Goal: Complete application form: Complete application form

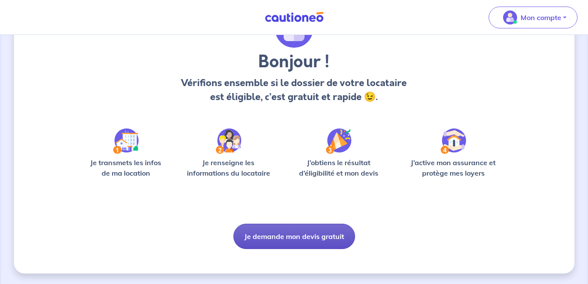
click at [307, 239] on button "Je demande mon devis gratuit" at bounding box center [294, 236] width 122 height 25
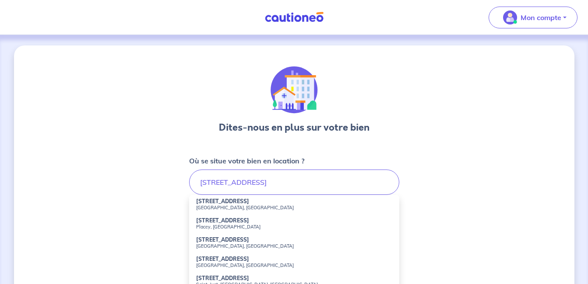
click at [221, 203] on strong "[STREET_ADDRESS]" at bounding box center [222, 201] width 53 height 7
type input "[STREET_ADDRESS][PERSON_NAME]"
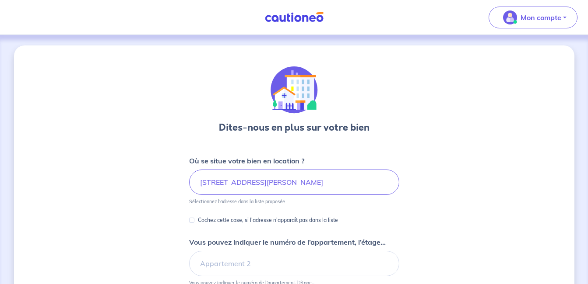
copy p "Sélectionnez l'adresse"
click at [409, 240] on div "Dites-nous en plus sur votre bien Où se situe votre bien en location ? [STREET_…" at bounding box center [294, 274] width 560 height 458
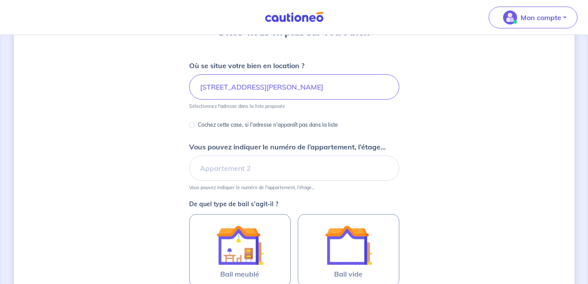
scroll to position [110, 0]
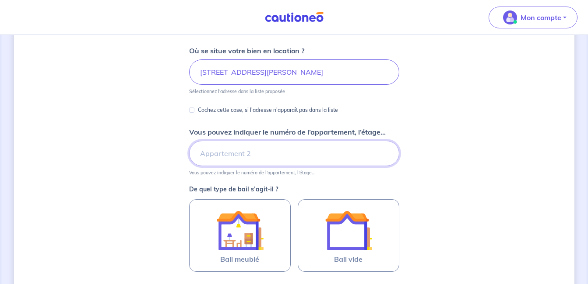
click at [243, 157] on input "Vous pouvez indiquer le numéro de l’appartement, l’étage..." at bounding box center [294, 153] width 210 height 25
type input "2eme étage Gauche"
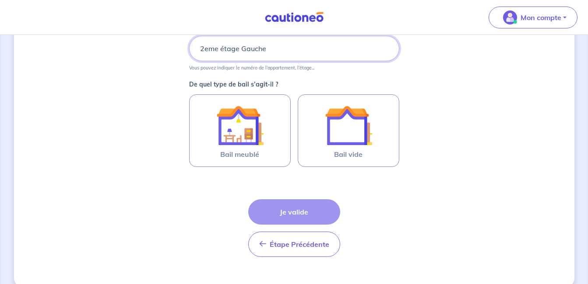
scroll to position [216, 0]
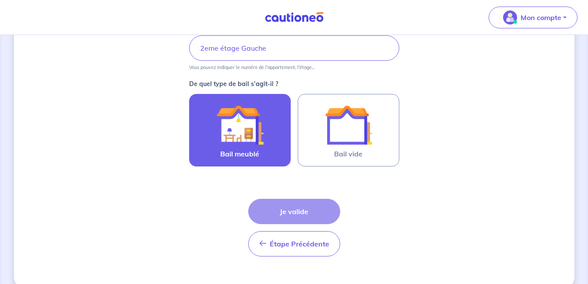
click at [228, 126] on img at bounding box center [239, 124] width 47 height 47
click at [0, 0] on input "Bail meublé" at bounding box center [0, 0] width 0 height 0
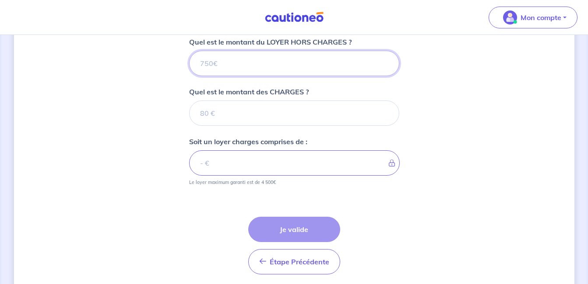
scroll to position [390, 0]
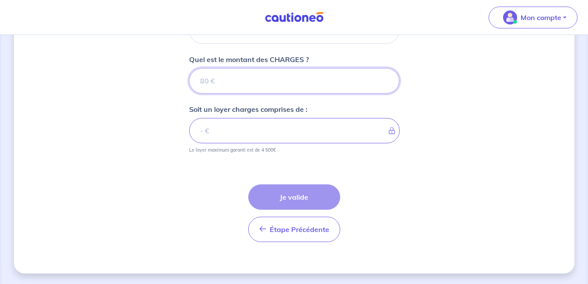
click at [244, 81] on input "Quel est le montant des CHARGES ?" at bounding box center [294, 80] width 210 height 25
type input "1"
type input "150"
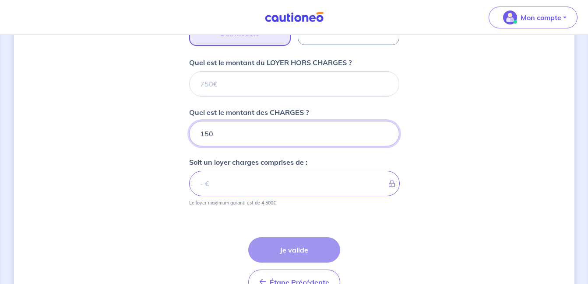
scroll to position [330, 0]
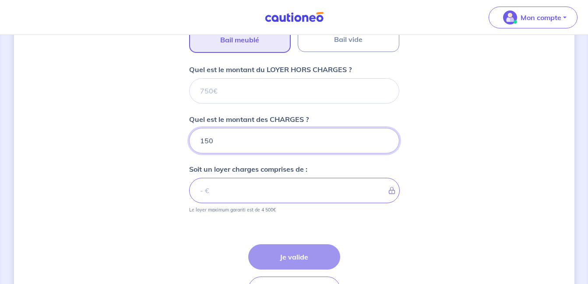
type input "150"
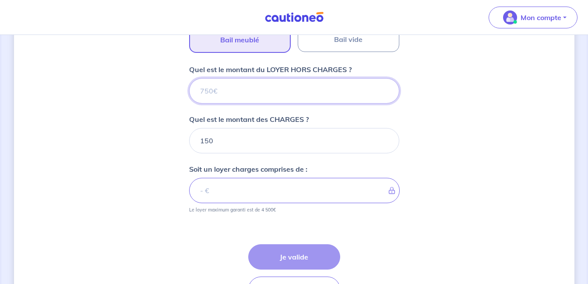
click at [234, 91] on input "Quel est le montant du LOYER HORS CHARGES ?" at bounding box center [294, 90] width 210 height 25
type input "1"
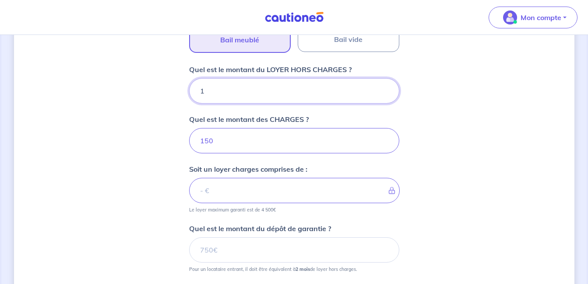
type input "151"
type input "10"
type input "160"
type input "1030"
type input "1180"
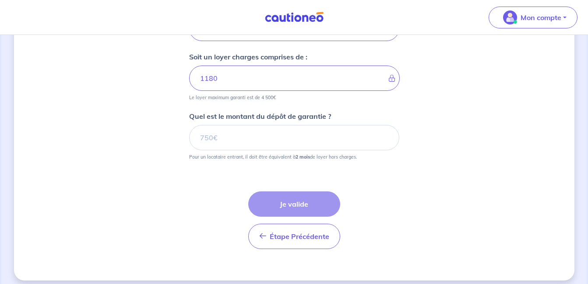
scroll to position [450, 0]
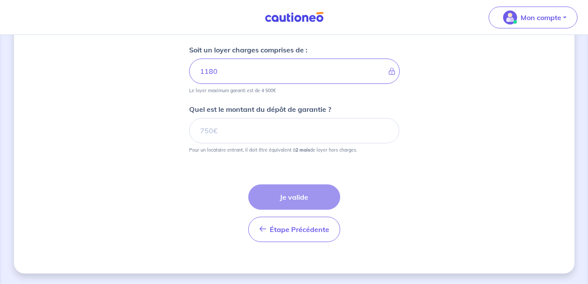
type input "1030"
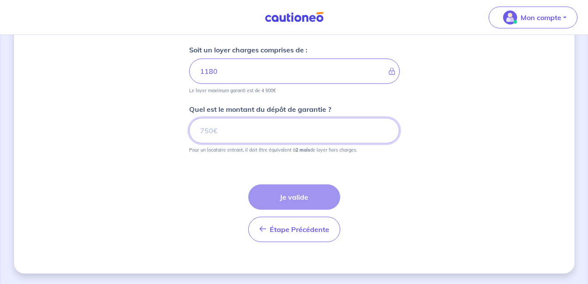
click at [240, 131] on input "Quel est le montant du dépôt de garantie ?" at bounding box center [294, 130] width 210 height 25
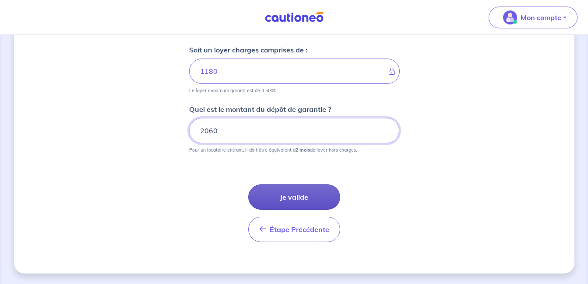
type input "2060"
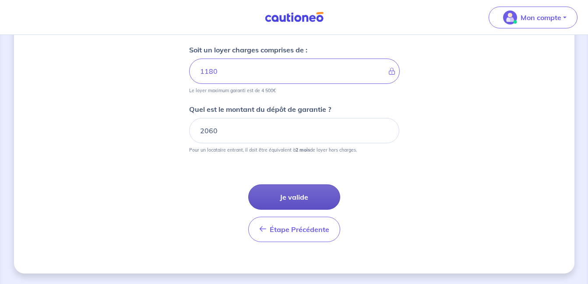
click at [296, 195] on button "Je valide" at bounding box center [294, 197] width 92 height 25
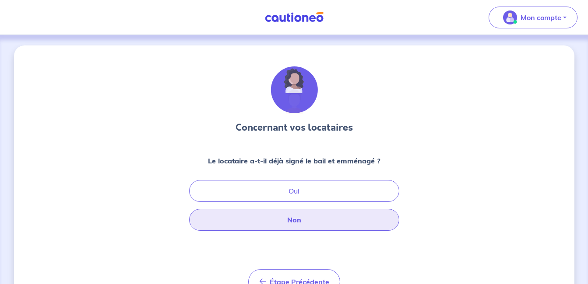
click at [291, 222] on button "Non" at bounding box center [294, 220] width 210 height 22
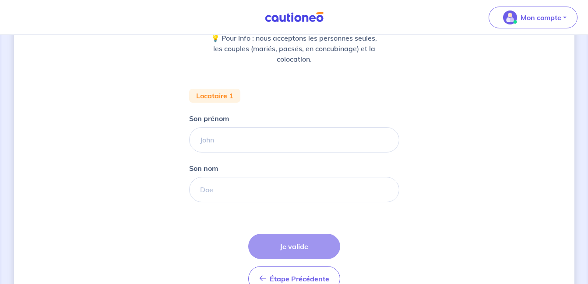
scroll to position [123, 0]
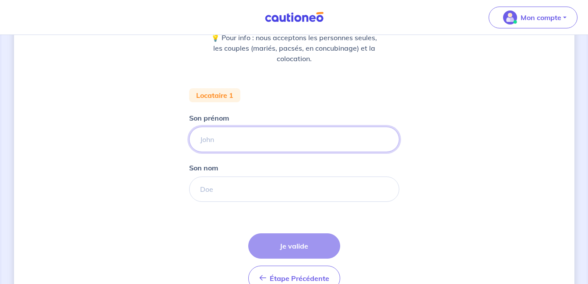
click at [237, 142] on input "Son prénom" at bounding box center [294, 139] width 210 height 25
type input "[PERSON_NAME]"
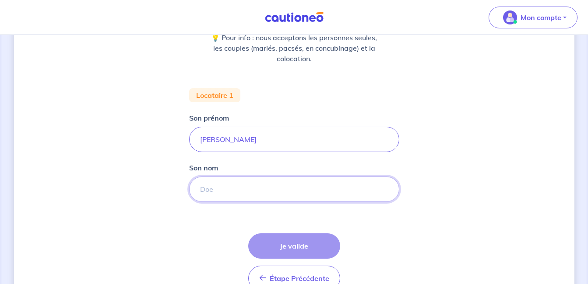
click at [210, 193] on input "Son nom" at bounding box center [294, 189] width 210 height 25
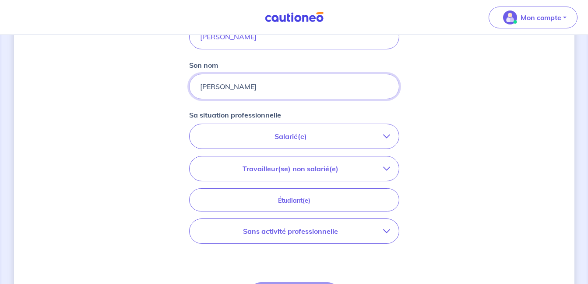
scroll to position [227, 0]
type input "[PERSON_NAME]"
click at [334, 212] on div "Salarié(e) CDI hors période d'essai CDI en période d'essai (min. 3 bulletins de…" at bounding box center [294, 183] width 210 height 120
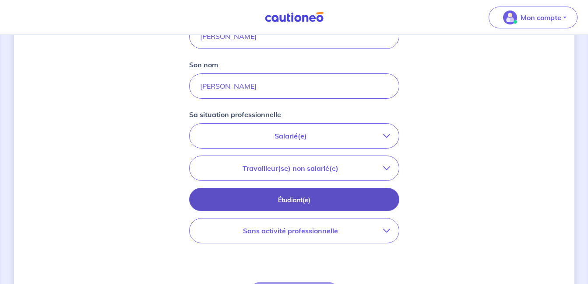
click at [334, 204] on p "Étudiant(e)" at bounding box center [294, 201] width 188 height 10
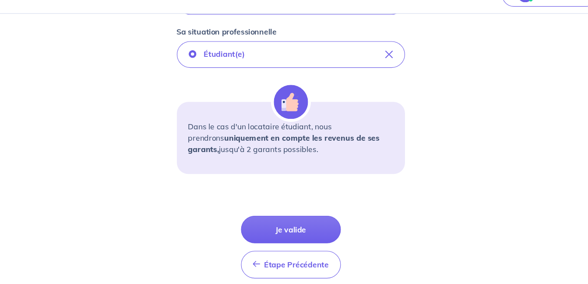
scroll to position [311, 0]
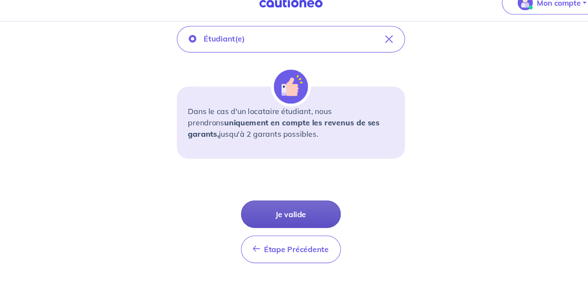
click at [294, 214] on button "Je valide" at bounding box center [294, 212] width 92 height 25
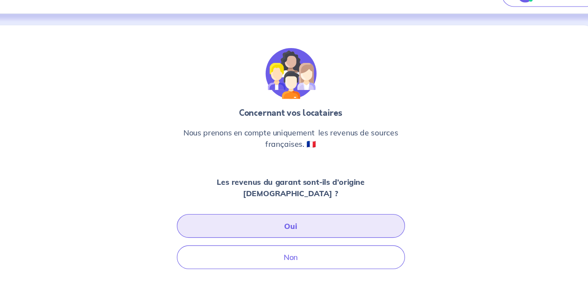
click at [294, 221] on button "Oui" at bounding box center [294, 231] width 210 height 22
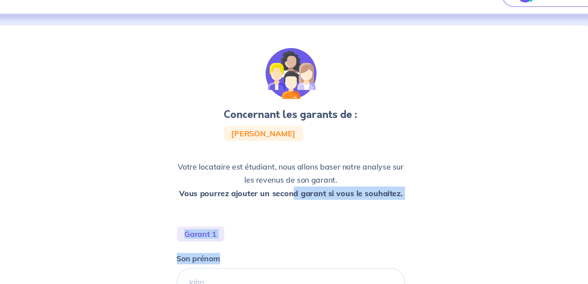
drag, startPoint x: 294, startPoint y: 214, endPoint x: 354, endPoint y: 234, distance: 63.4
click at [354, 234] on div "Concernant les garants de : [PERSON_NAME] locataire est étudiant, nous allons b…" at bounding box center [294, 253] width 210 height 374
copy div "d garant si vous le souhaitez. Garant 1 Son prénom"
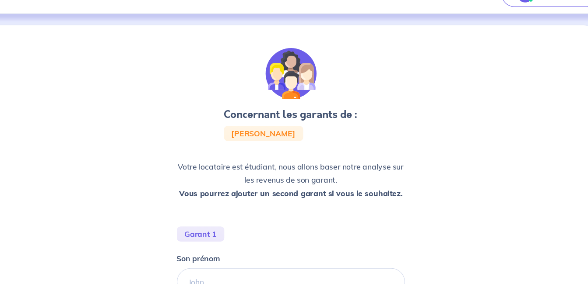
click at [468, 104] on div "Concernant les garants de : [PERSON_NAME] locataire est étudiant, nous allons b…" at bounding box center [294, 255] width 560 height 420
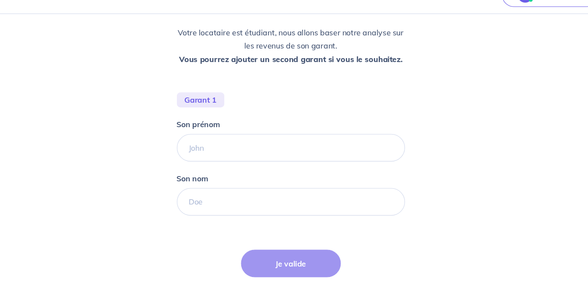
scroll to position [126, 0]
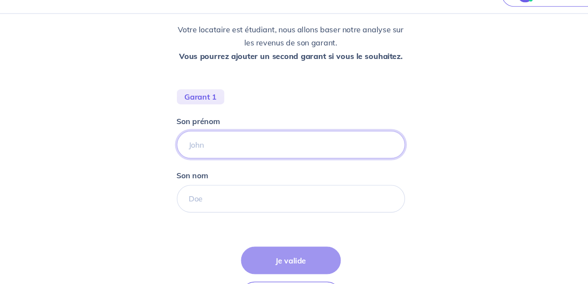
click at [237, 155] on input "Son prénom" at bounding box center [294, 155] width 210 height 25
type input "[PERSON_NAME]"
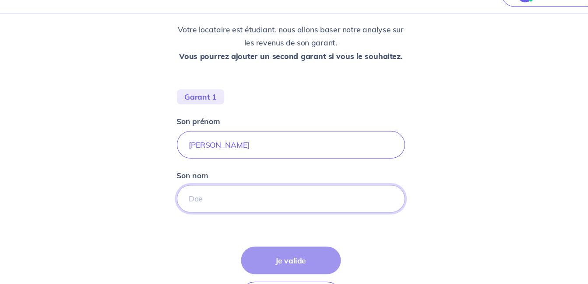
click at [217, 206] on input "Son nom" at bounding box center [294, 205] width 210 height 25
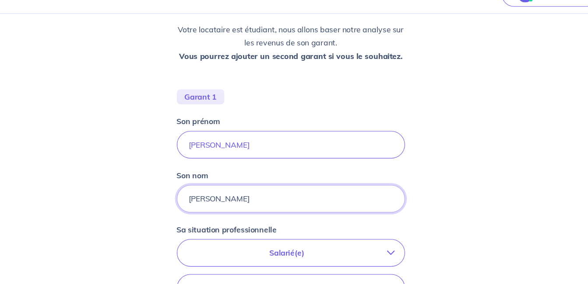
type input "[PERSON_NAME]"
click at [469, 160] on div "Concernant les garants de : [PERSON_NAME] locataire est étudiant, nous allons b…" at bounding box center [294, 190] width 560 height 542
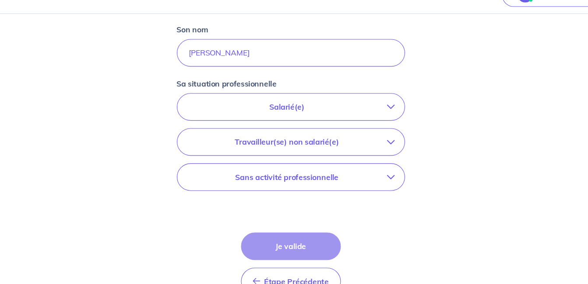
scroll to position [265, 0]
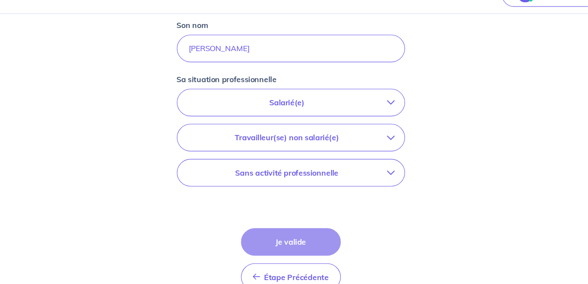
click at [307, 120] on p "Salarié(e)" at bounding box center [290, 117] width 185 height 10
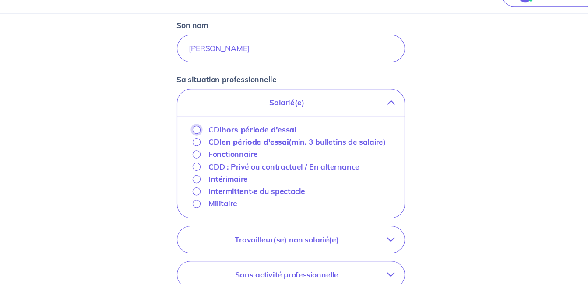
click at [209, 140] on input "CDI hors période d'essai" at bounding box center [206, 141] width 7 height 7
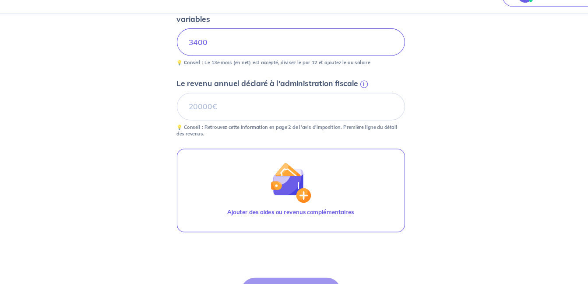
scroll to position [381, 0]
click at [215, 120] on input "Le revenu annuel déclaré à l'administration fiscale i" at bounding box center [294, 119] width 210 height 25
click at [447, 189] on div "Concernant les garants de : [PERSON_NAME] locataire est étudiant, nous allons b…" at bounding box center [294, 15] width 560 height 703
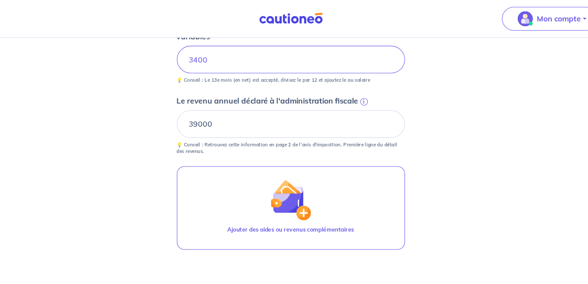
scroll to position [383, 0]
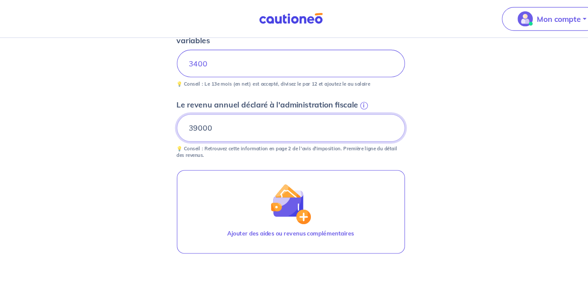
drag, startPoint x: 206, startPoint y: 120, endPoint x: 191, endPoint y: 116, distance: 15.0
click at [191, 116] on input "39000" at bounding box center [294, 117] width 210 height 25
type input "41000"
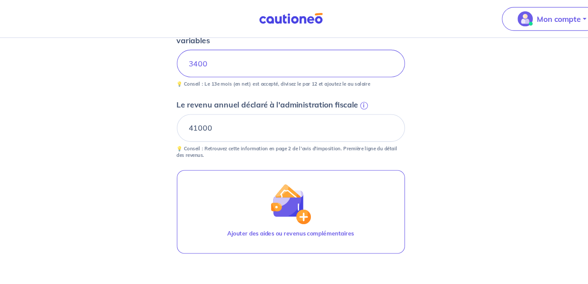
click at [489, 137] on div "Concernant les garants de : [PERSON_NAME] locataire est étudiant, nous allons b…" at bounding box center [294, 14] width 560 height 703
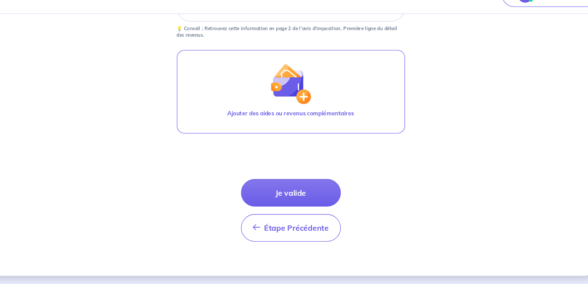
scroll to position [474, 0]
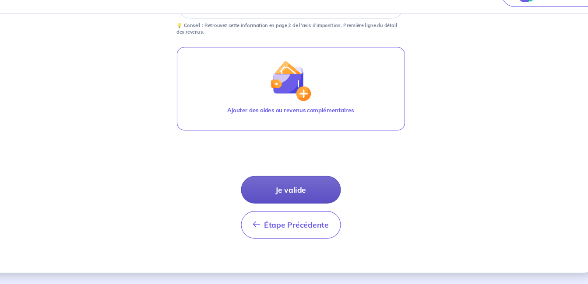
click at [303, 199] on button "Je valide" at bounding box center [294, 197] width 92 height 25
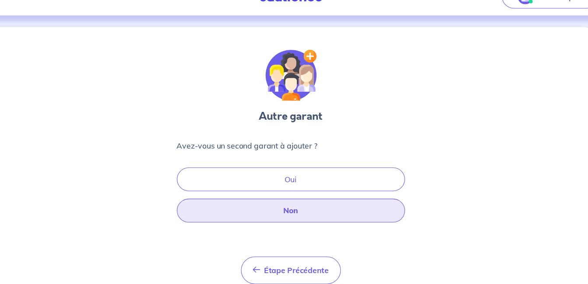
click at [300, 217] on button "Non" at bounding box center [294, 215] width 210 height 22
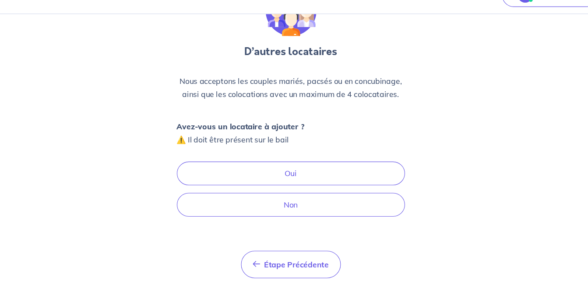
scroll to position [64, 0]
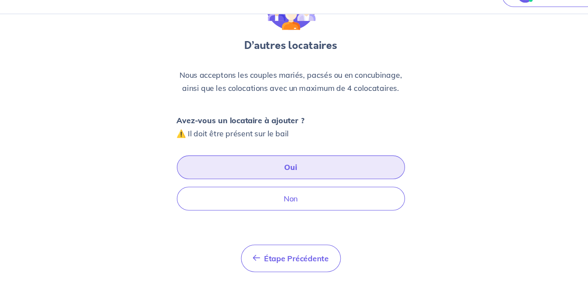
click at [292, 172] on button "Oui" at bounding box center [294, 176] width 210 height 22
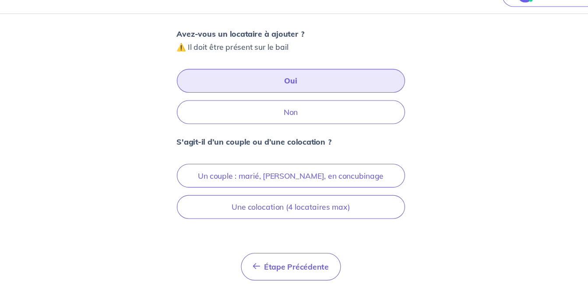
scroll to position [166, 0]
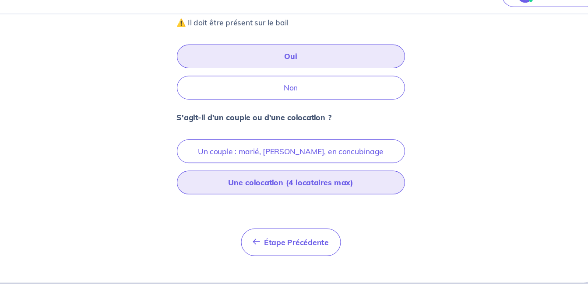
click at [300, 192] on button "Une colocation (4 locataires max)" at bounding box center [294, 190] width 210 height 22
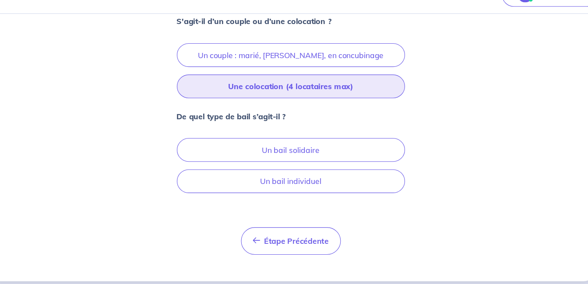
scroll to position [262, 0]
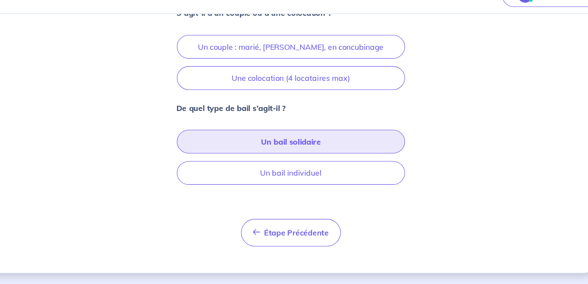
click at [292, 154] on button "Un bail solidaire" at bounding box center [294, 153] width 210 height 22
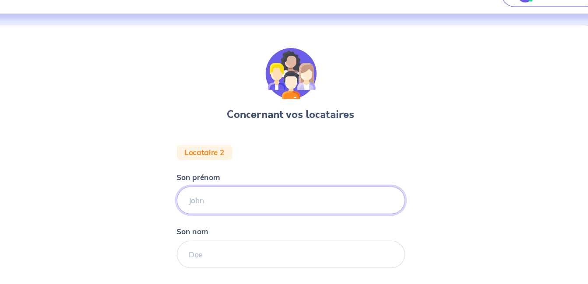
click at [225, 210] on input "Son prénom" at bounding box center [294, 206] width 210 height 25
type input "[PERSON_NAME]"
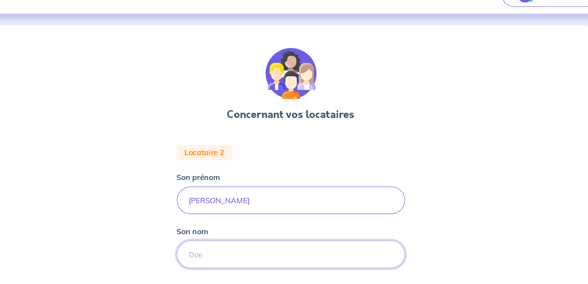
click at [231, 255] on input "Son nom" at bounding box center [294, 256] width 210 height 25
type input "DOLLE"
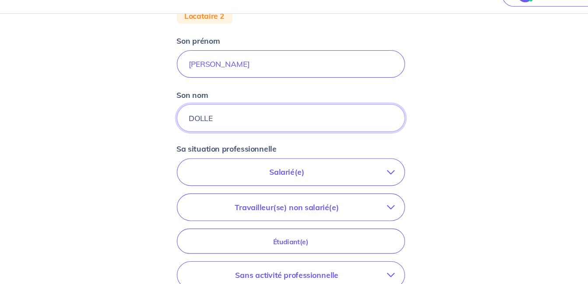
scroll to position [130, 0]
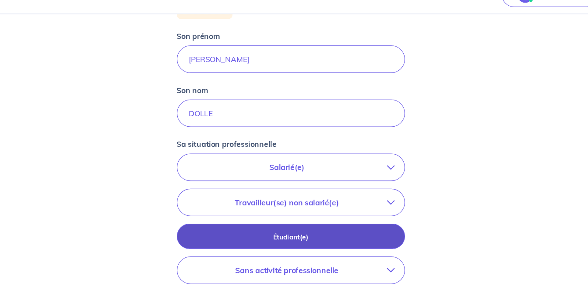
click at [328, 236] on p "Étudiant(e)" at bounding box center [294, 241] width 188 height 10
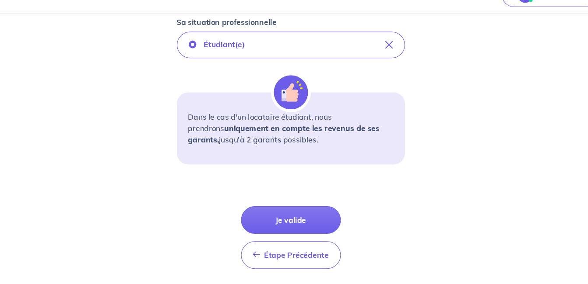
scroll to position [247, 0]
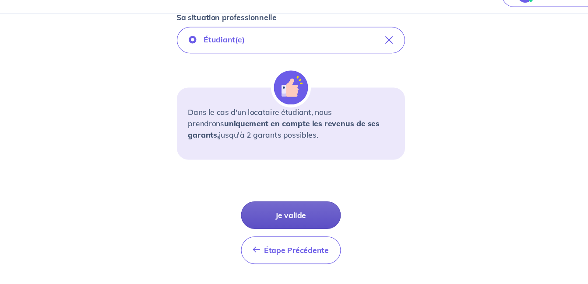
click at [295, 213] on button "Je valide" at bounding box center [294, 220] width 92 height 25
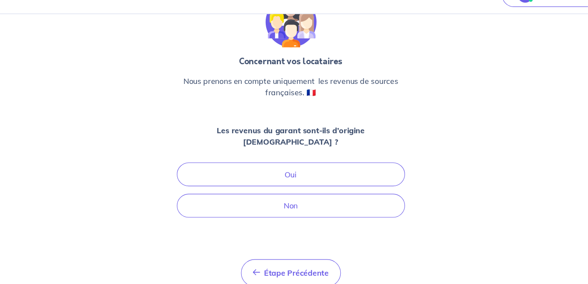
scroll to position [74, 0]
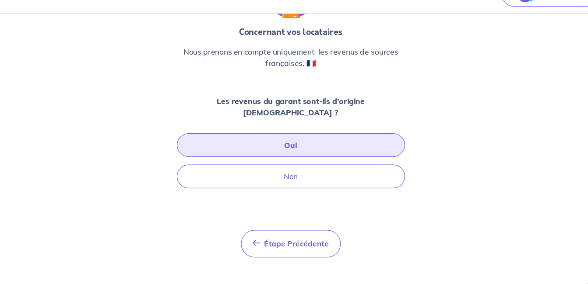
click at [311, 145] on button "Oui" at bounding box center [294, 156] width 210 height 22
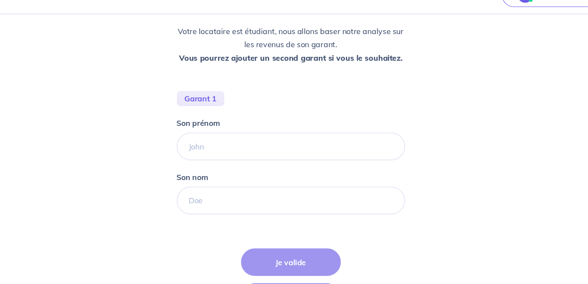
scroll to position [151, 0]
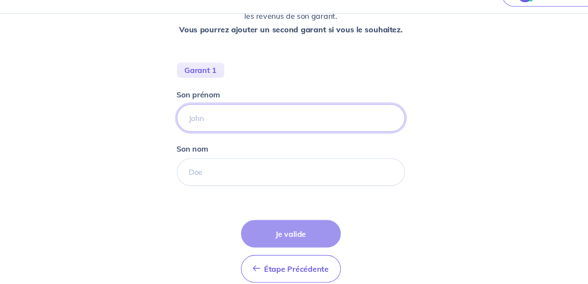
click at [271, 132] on input "Son prénom" at bounding box center [294, 131] width 210 height 25
type input "[PERSON_NAME]"
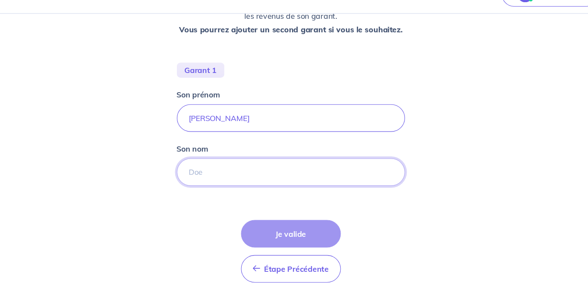
click at [234, 182] on input "Son nom" at bounding box center [294, 180] width 210 height 25
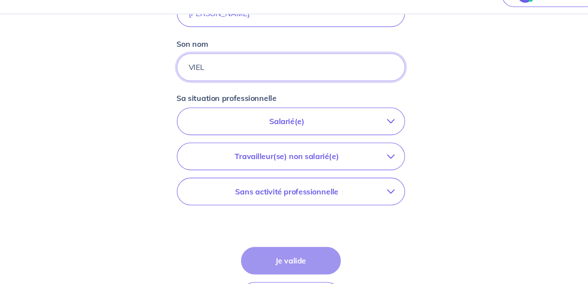
scroll to position [262, 0]
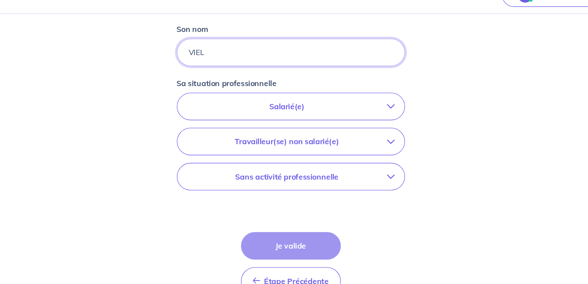
type input "VIEL"
click at [297, 126] on button "Salarié(e)" at bounding box center [293, 120] width 209 height 24
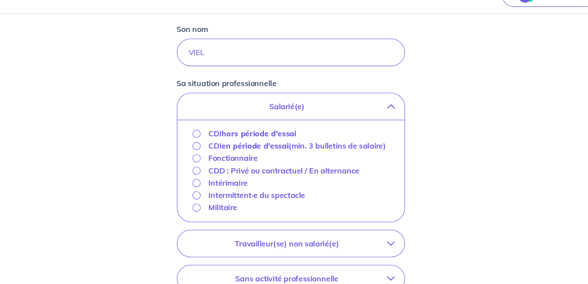
click at [219, 146] on p "CDI hors période d'essai" at bounding box center [258, 145] width 81 height 10
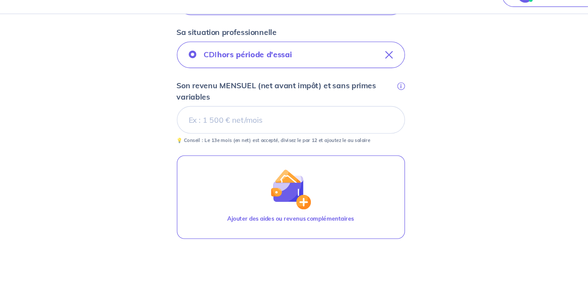
scroll to position [308, 0]
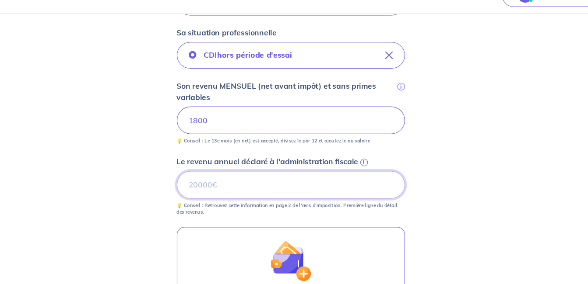
click at [234, 196] on input "Le revenu annuel déclaré à l'administration fiscale i" at bounding box center [294, 192] width 210 height 25
type input "23000"
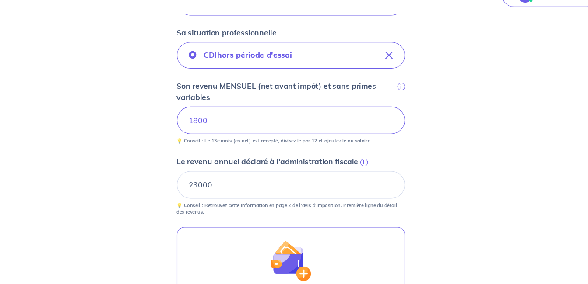
click at [492, 195] on div "Concernant les garants de : [PERSON_NAME] Votre locataire est étudiant, nous al…" at bounding box center [294, 88] width 560 height 703
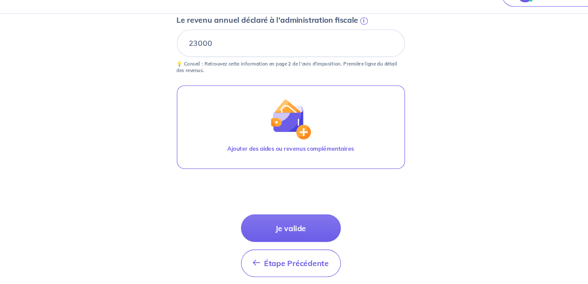
scroll to position [474, 0]
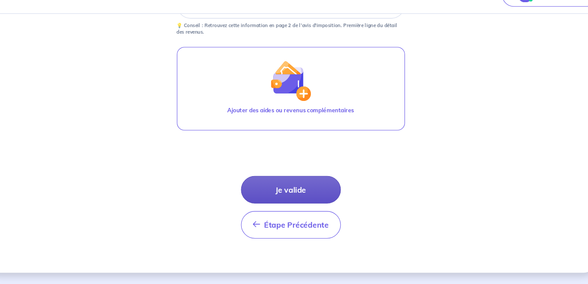
click at [302, 192] on button "Je valide" at bounding box center [294, 197] width 92 height 25
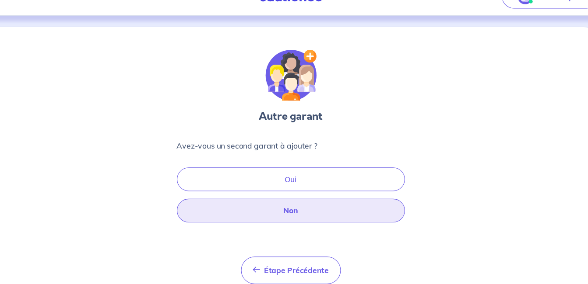
click at [299, 211] on button "Non" at bounding box center [294, 215] width 210 height 22
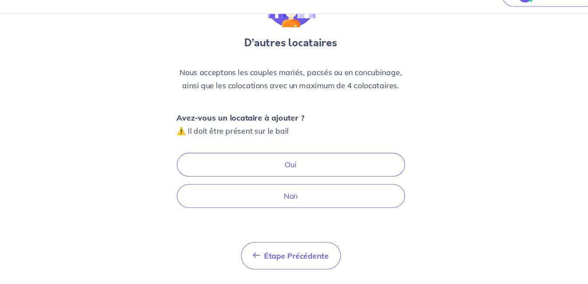
scroll to position [75, 0]
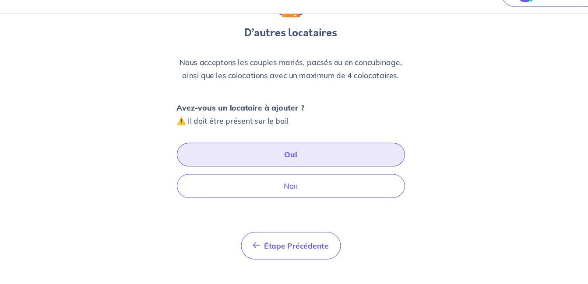
click at [286, 160] on button "Oui" at bounding box center [294, 165] width 210 height 22
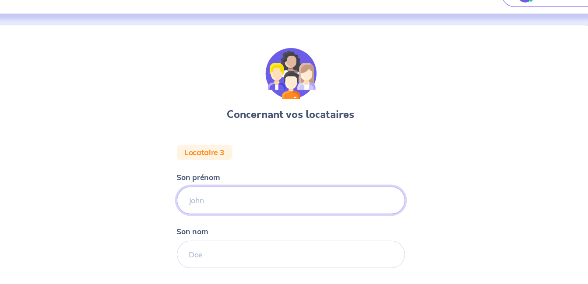
click at [231, 211] on input "Son prénom" at bounding box center [294, 206] width 210 height 25
type input "[PERSON_NAME]"
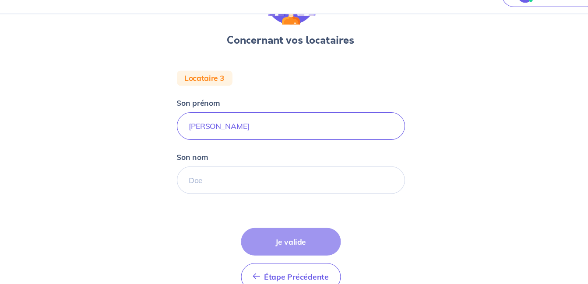
scroll to position [70, 0]
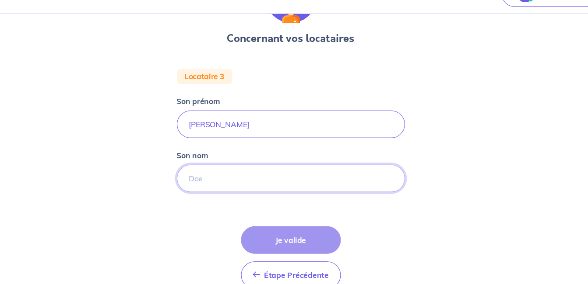
click at [241, 189] on input "Son nom" at bounding box center [294, 186] width 210 height 25
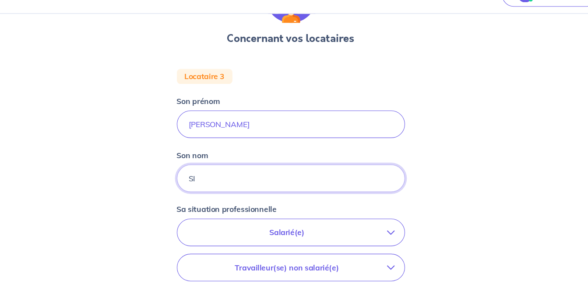
type input "S"
click at [208, 188] on input "MEDES" at bounding box center [294, 186] width 210 height 25
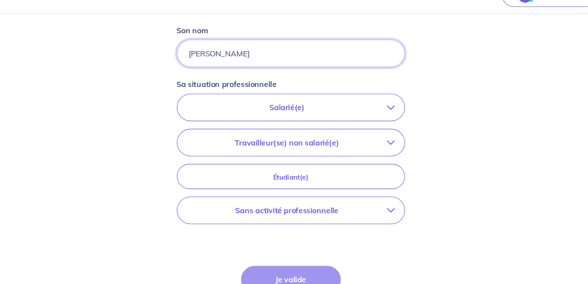
scroll to position [185, 0]
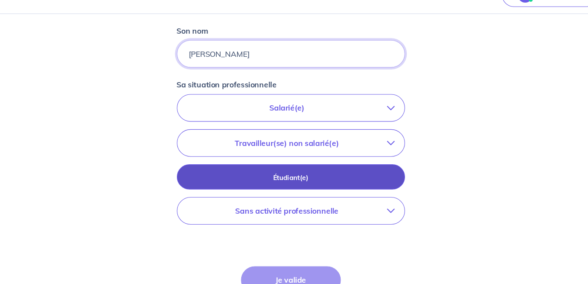
type input "[PERSON_NAME]"
click at [332, 184] on p "Étudiant(e)" at bounding box center [294, 186] width 188 height 10
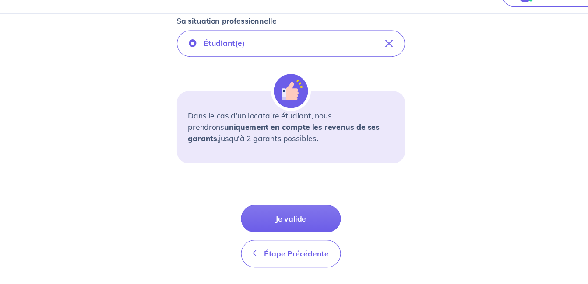
scroll to position [270, 0]
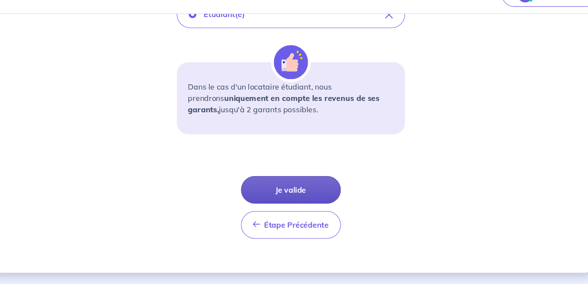
click at [309, 194] on button "Je valide" at bounding box center [294, 197] width 92 height 25
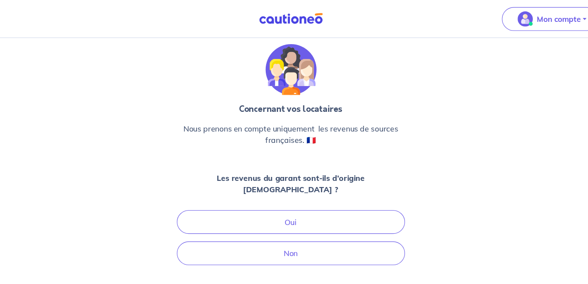
scroll to position [24, 0]
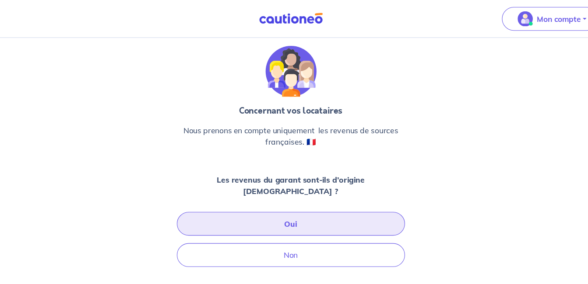
click at [296, 203] on button "Oui" at bounding box center [294, 207] width 210 height 22
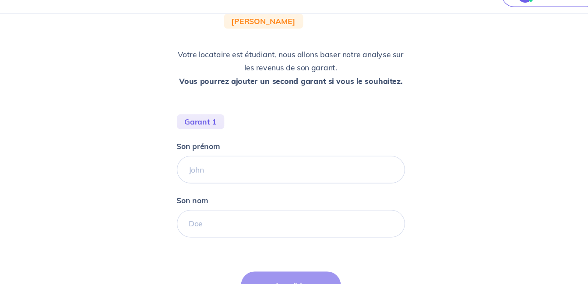
scroll to position [103, 0]
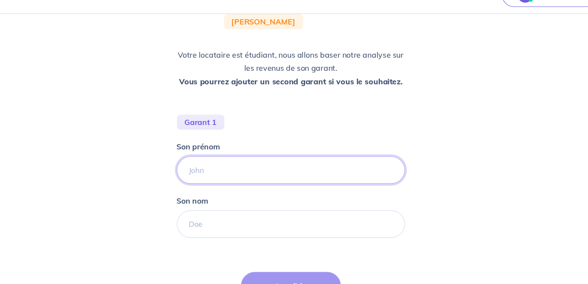
click at [252, 178] on input "Son prénom" at bounding box center [294, 178] width 210 height 25
type input "[PERSON_NAME]"
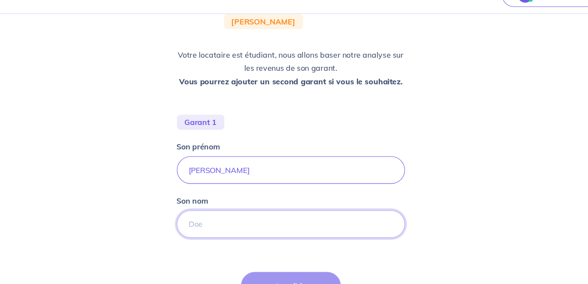
click at [220, 228] on input "Son nom" at bounding box center [294, 228] width 210 height 25
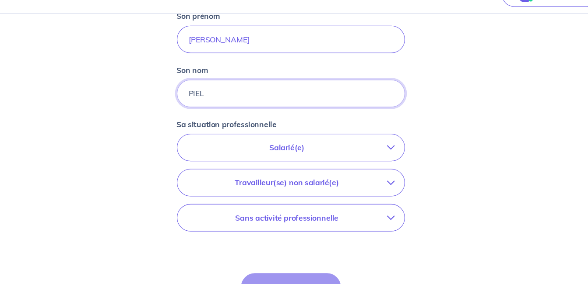
scroll to position [223, 0]
type input "PIEL"
click at [351, 225] on p "Sans activité professionnelle" at bounding box center [290, 223] width 185 height 10
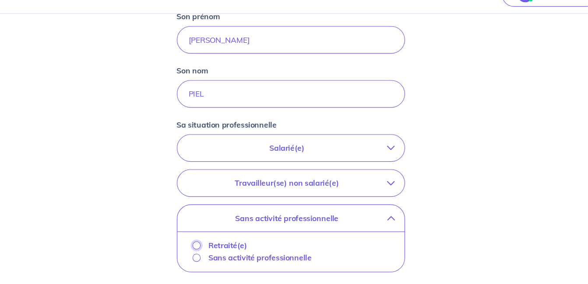
click at [206, 247] on input "Retraité(e)" at bounding box center [206, 248] width 7 height 7
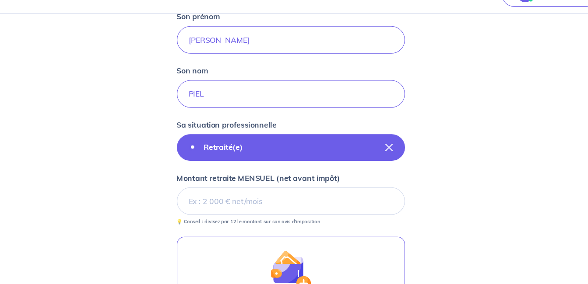
click at [385, 155] on icon "button" at bounding box center [384, 158] width 7 height 7
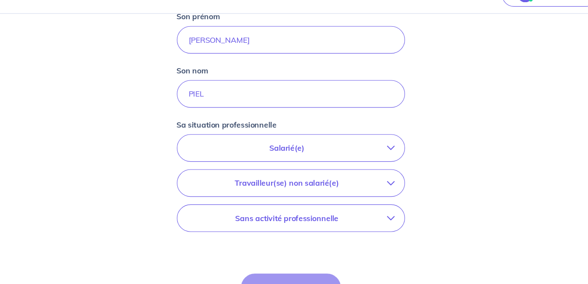
click at [291, 227] on p "Sans activité professionnelle" at bounding box center [290, 223] width 185 height 10
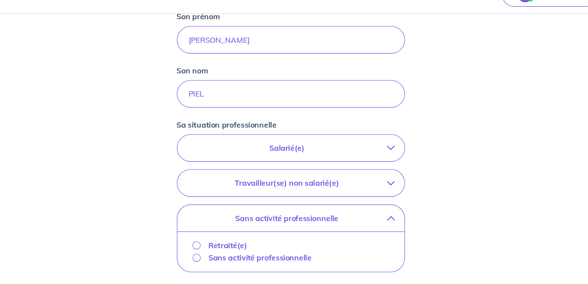
click at [237, 262] on p "Sans activité professionnelle" at bounding box center [265, 260] width 95 height 10
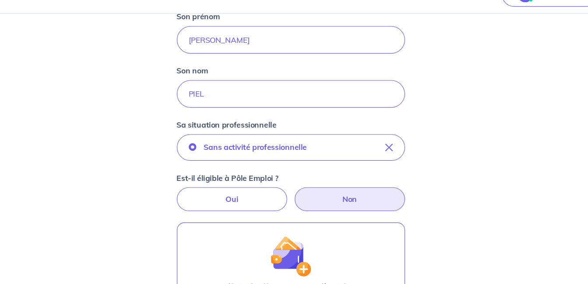
click at [353, 205] on label "Non" at bounding box center [347, 206] width 101 height 22
click at [297, 201] on input "Non" at bounding box center [294, 198] width 6 height 6
radio input "true"
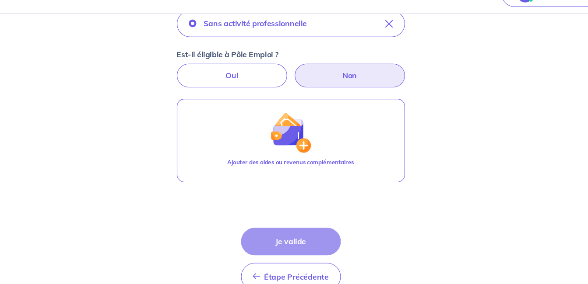
scroll to position [367, 0]
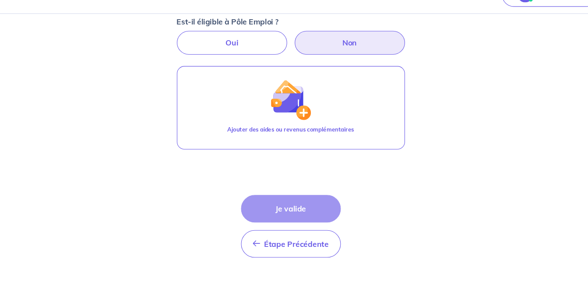
click at [355, 65] on label "Non" at bounding box center [347, 62] width 101 height 22
click at [297, 56] on input "Non" at bounding box center [294, 54] width 6 height 6
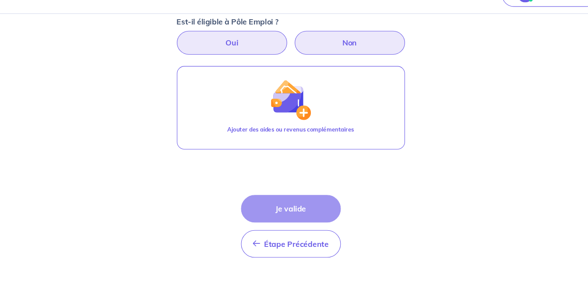
click at [255, 60] on label "Oui" at bounding box center [239, 62] width 101 height 22
click at [291, 56] on input "Oui" at bounding box center [294, 54] width 6 height 6
radio input "true"
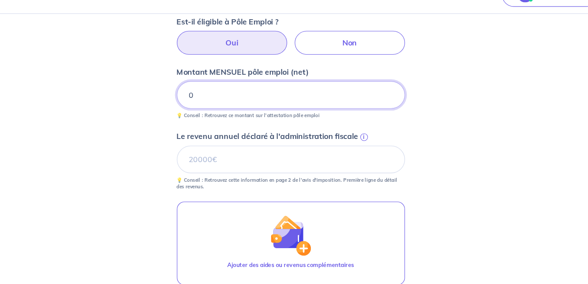
click at [226, 114] on input "0" at bounding box center [294, 109] width 210 height 25
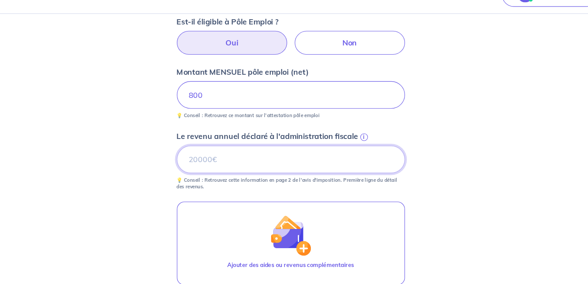
click at [269, 176] on input "Le revenu annuel déclaré à l'administration fiscale i" at bounding box center [294, 169] width 210 height 25
type input "10200"
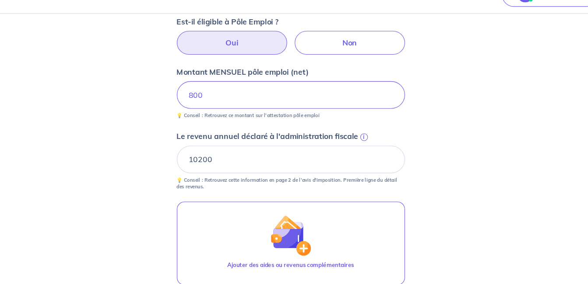
click at [409, 238] on div "Concernant les garants de : [PERSON_NAME] locataire est étudiant, nous allons b…" at bounding box center [294, 47] width 560 height 738
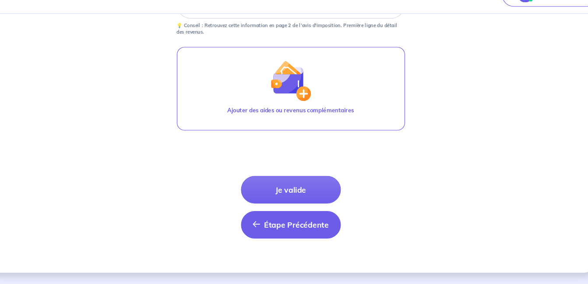
scroll to position [510, 0]
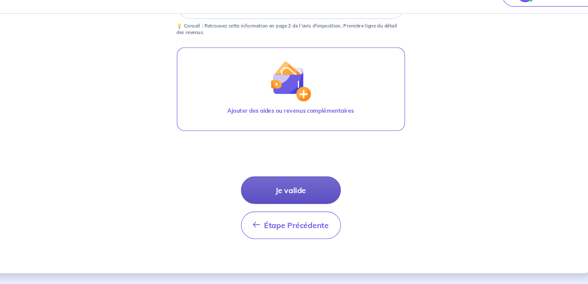
click at [309, 203] on button "Je valide" at bounding box center [294, 197] width 92 height 25
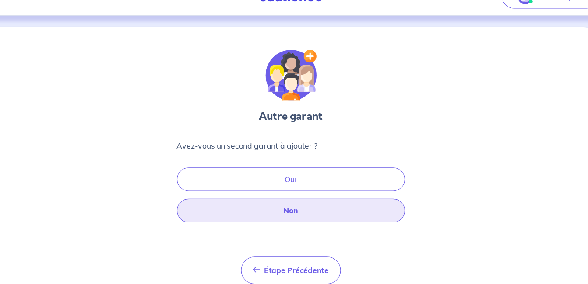
click at [301, 217] on button "Non" at bounding box center [294, 215] width 210 height 22
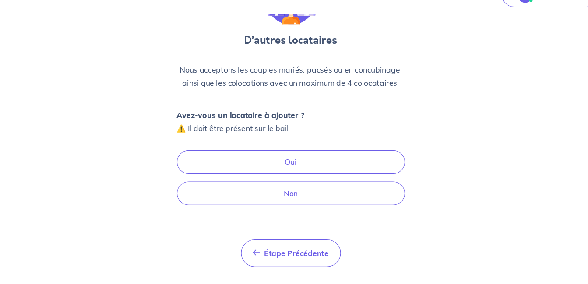
scroll to position [87, 0]
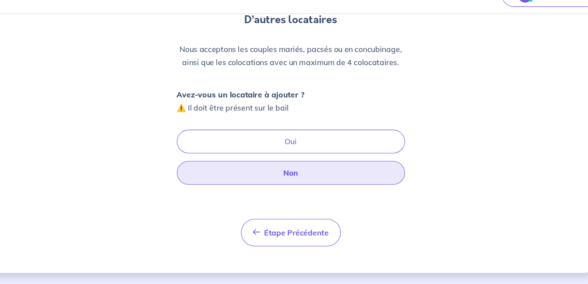
click at [309, 185] on button "Non" at bounding box center [294, 182] width 210 height 22
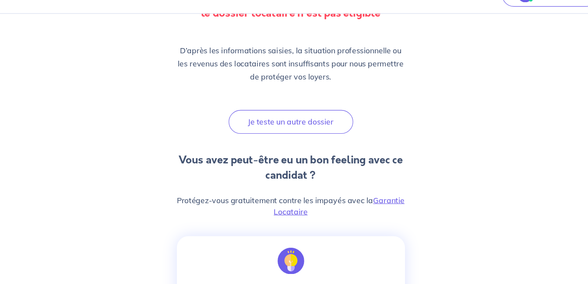
scroll to position [110, 0]
